Goal: Transaction & Acquisition: Book appointment/travel/reservation

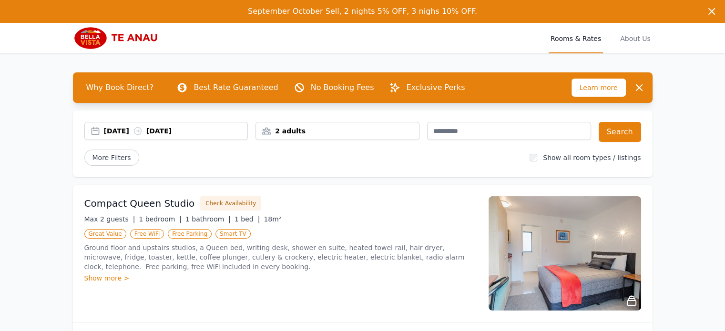
click at [374, 132] on div "2 adults" at bounding box center [337, 131] width 163 height 10
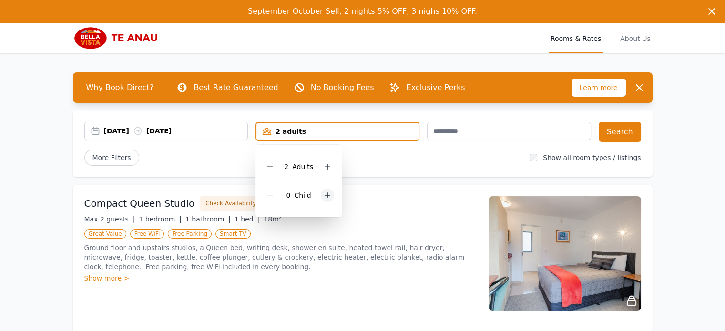
click at [326, 196] on icon at bounding box center [328, 196] width 8 height 8
click at [614, 137] on button "Search" at bounding box center [619, 132] width 42 height 20
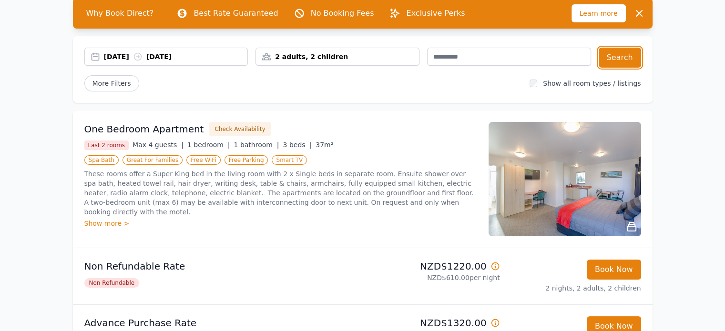
scroll to position [95, 0]
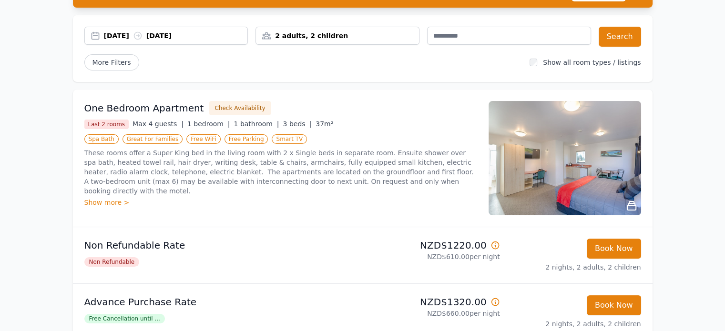
click at [631, 203] on icon at bounding box center [631, 206] width 9 height 9
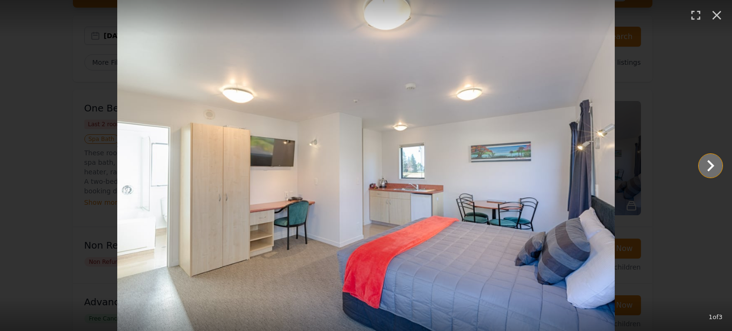
click at [699, 163] on icon "Show slide 2 of 3" at bounding box center [710, 165] width 23 height 23
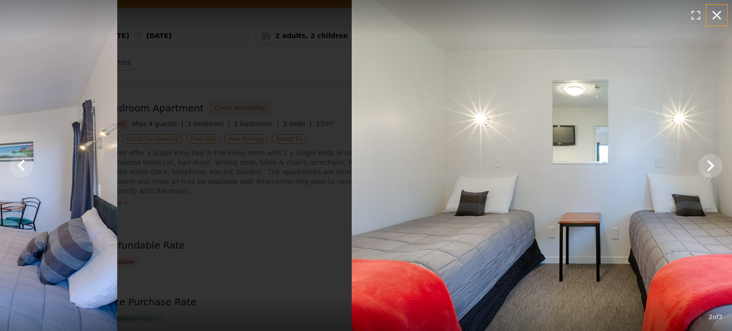
click at [717, 13] on icon "button" at bounding box center [716, 15] width 15 height 15
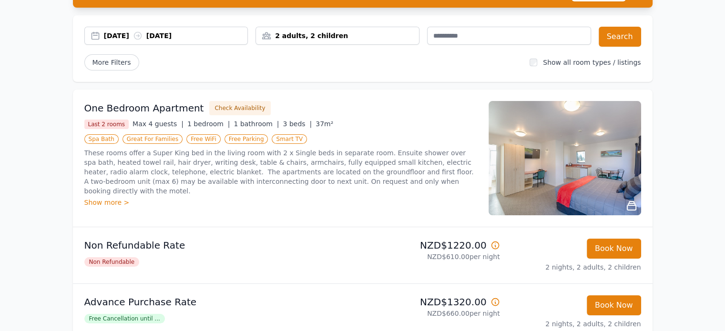
click at [618, 174] on img at bounding box center [564, 158] width 152 height 114
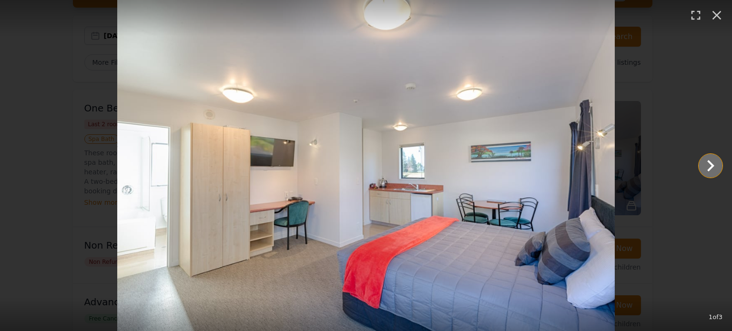
click at [699, 169] on icon "Show slide 2 of 3" at bounding box center [710, 165] width 23 height 23
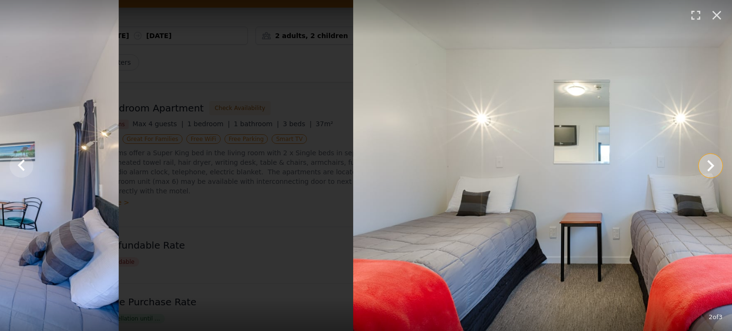
click at [699, 169] on icon "Show slide 3 of 3" at bounding box center [710, 165] width 23 height 23
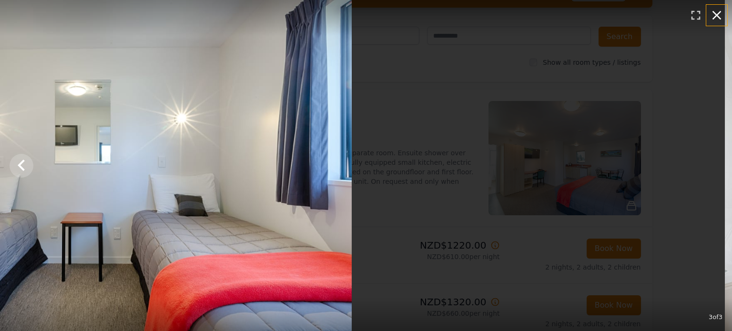
click at [715, 14] on icon "button" at bounding box center [716, 15] width 9 height 9
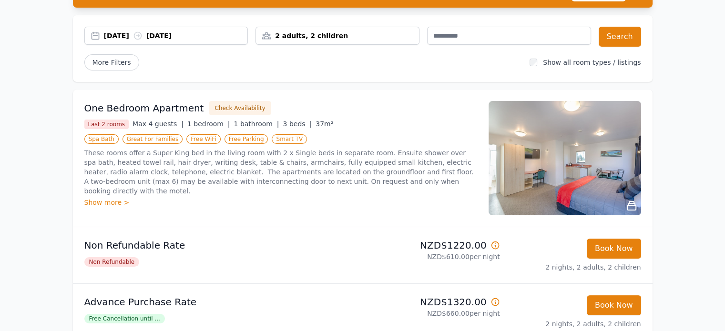
click at [550, 165] on img at bounding box center [564, 158] width 152 height 114
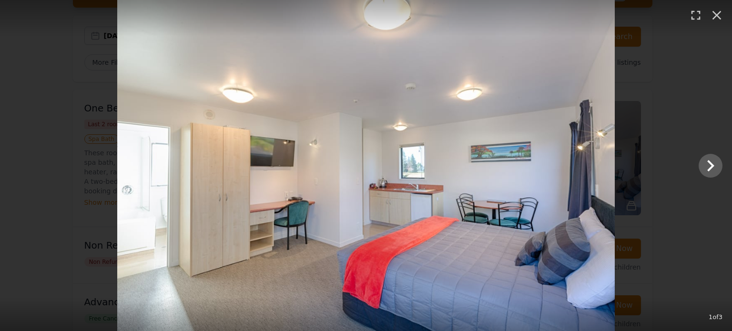
click at [555, 228] on img at bounding box center [365, 165] width 497 height 331
click at [699, 155] on icon "Show slide 2 of 3" at bounding box center [710, 165] width 23 height 23
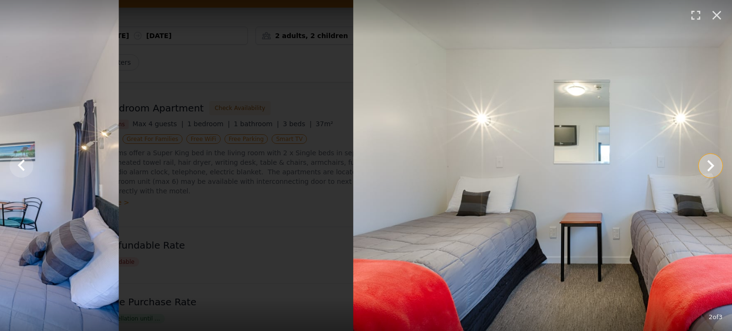
click at [707, 161] on icon "Show slide 3 of 3" at bounding box center [710, 165] width 7 height 11
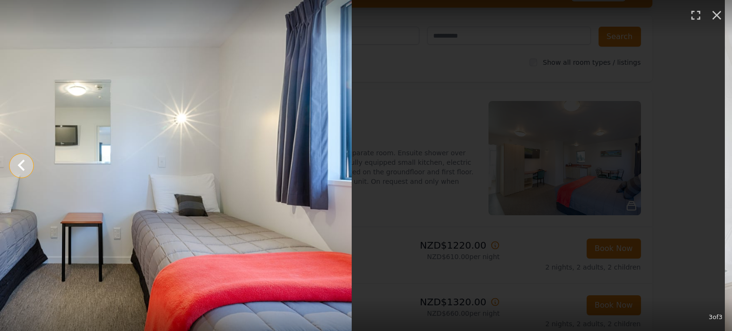
click at [25, 162] on icon "Show slide 2 of 3" at bounding box center [21, 164] width 7 height 11
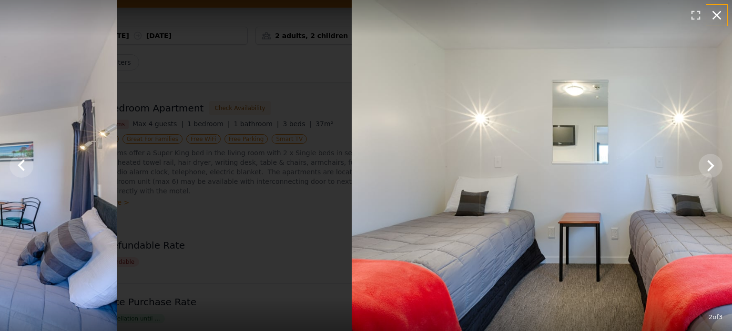
click at [719, 14] on icon "button" at bounding box center [716, 15] width 15 height 15
